Goal: Use online tool/utility: Utilize a website feature to perform a specific function

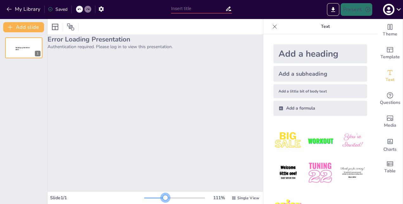
drag, startPoint x: 153, startPoint y: 197, endPoint x: 161, endPoint y: 197, distance: 8.3
click at [163, 197] on div at bounding box center [165, 197] width 5 height 5
drag, startPoint x: 310, startPoint y: 1, endPoint x: 187, endPoint y: 139, distance: 184.8
click at [187, 139] on div "Error Loading Presentation Authentication required. Please log in to view this …" at bounding box center [154, 113] width 215 height 156
click at [10, 10] on icon "button" at bounding box center [9, 9] width 6 height 6
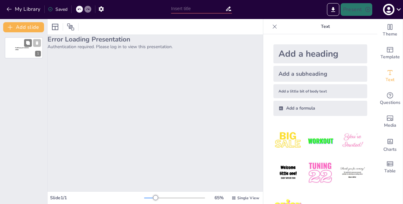
click at [25, 48] on span "Sendsteps presentation editor" at bounding box center [22, 48] width 14 height 3
click at [38, 53] on div "1" at bounding box center [38, 54] width 6 height 6
click at [295, 55] on div "Add a heading" at bounding box center [320, 53] width 94 height 19
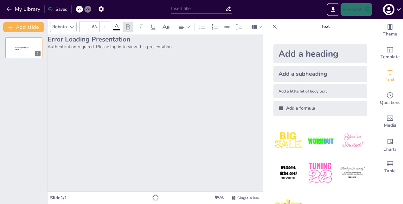
click at [294, 72] on div "Add a subheading" at bounding box center [320, 74] width 94 height 16
type input "38"
click at [170, 85] on div "Error Loading Presentation Authentication required. Please log in to view this …" at bounding box center [154, 113] width 215 height 156
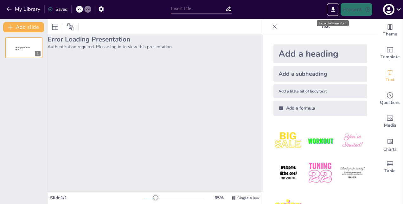
click at [332, 23] on div "Export to PowerPoint" at bounding box center [333, 23] width 32 height 6
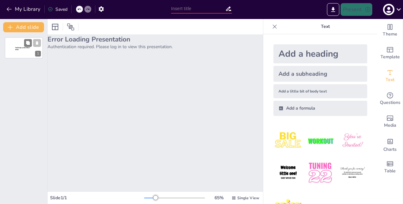
click at [16, 47] on span "Sendsteps presentation editor" at bounding box center [22, 48] width 15 height 3
click at [271, 27] on icon at bounding box center [274, 26] width 6 height 6
